Goal: Task Accomplishment & Management: Manage account settings

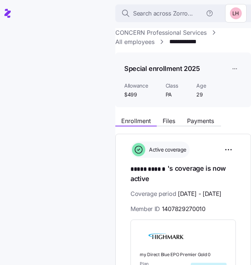
scroll to position [108, 0]
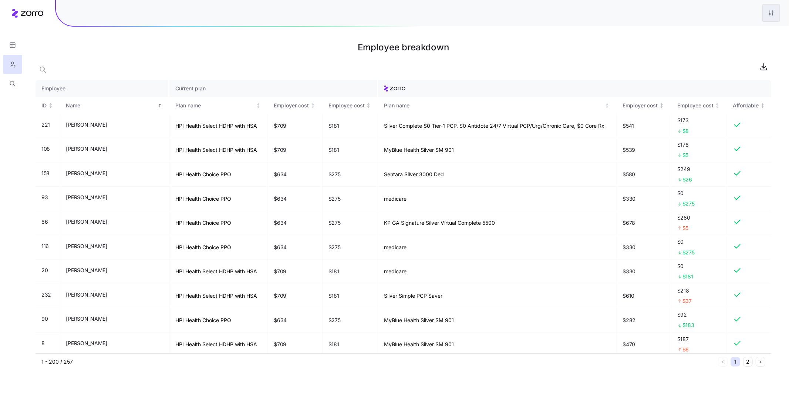
click at [279, 18] on html "Employee breakdown Employee Current plan ID Name Plan name Employer cost Employ…" at bounding box center [394, 197] width 789 height 394
click at [279, 31] on div "Edit plan design" at bounding box center [726, 33] width 39 height 8
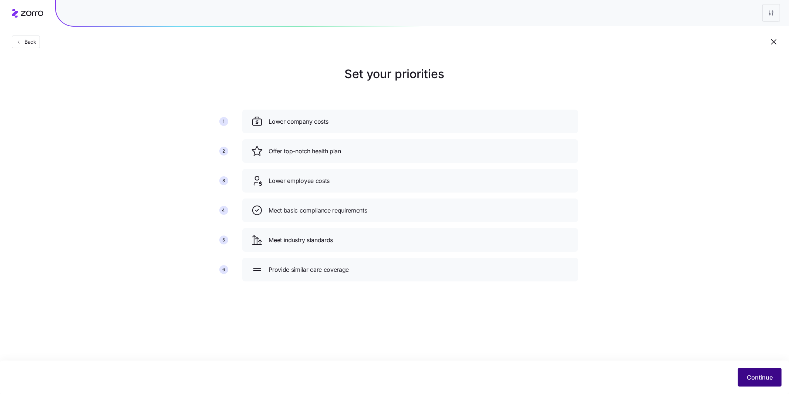
click at [766, 377] on span "Continue" at bounding box center [760, 377] width 26 height 9
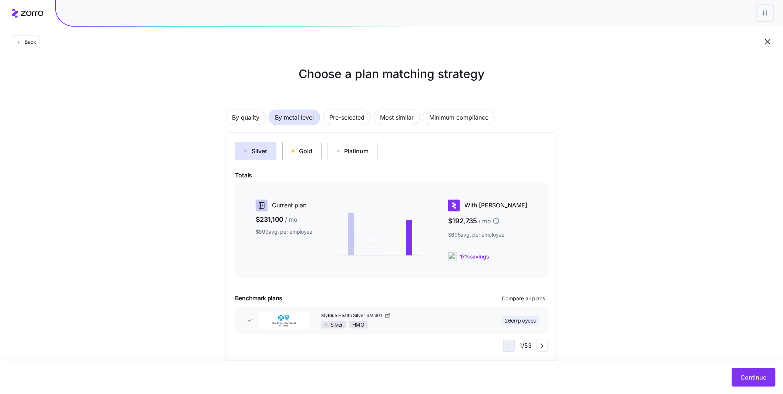
click at [302, 156] on button "Gold" at bounding box center [301, 151] width 39 height 19
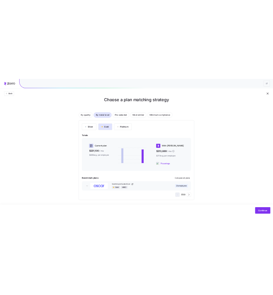
scroll to position [14, 0]
